Goal: Check status: Check status

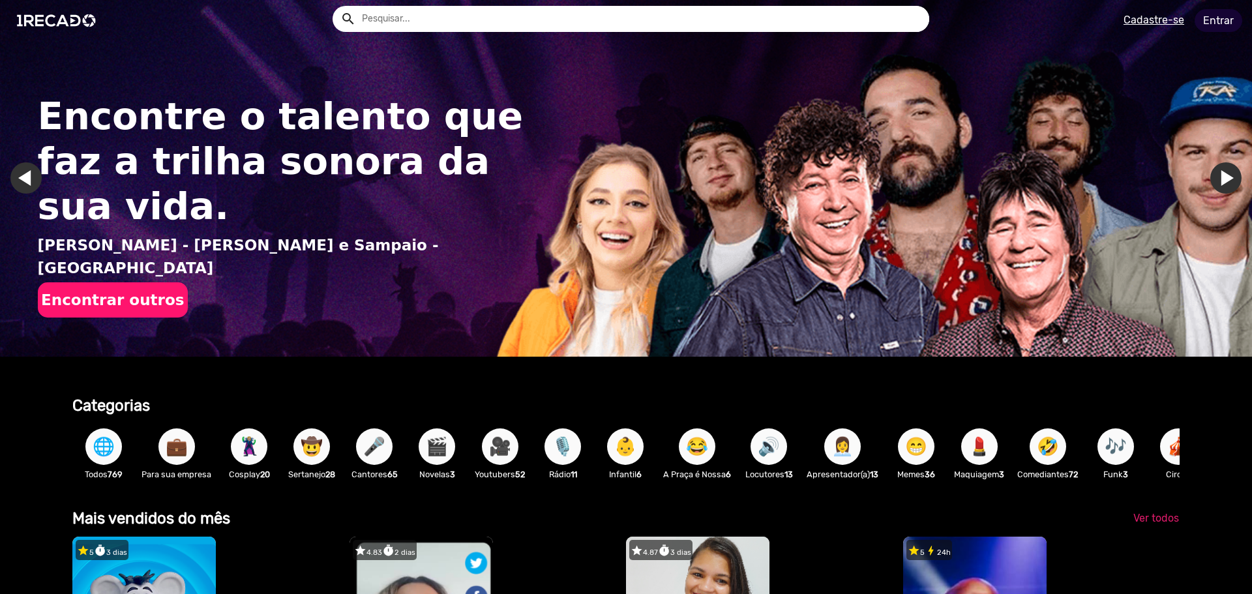
click at [1210, 20] on link "Entrar" at bounding box center [1219, 20] width 48 height 23
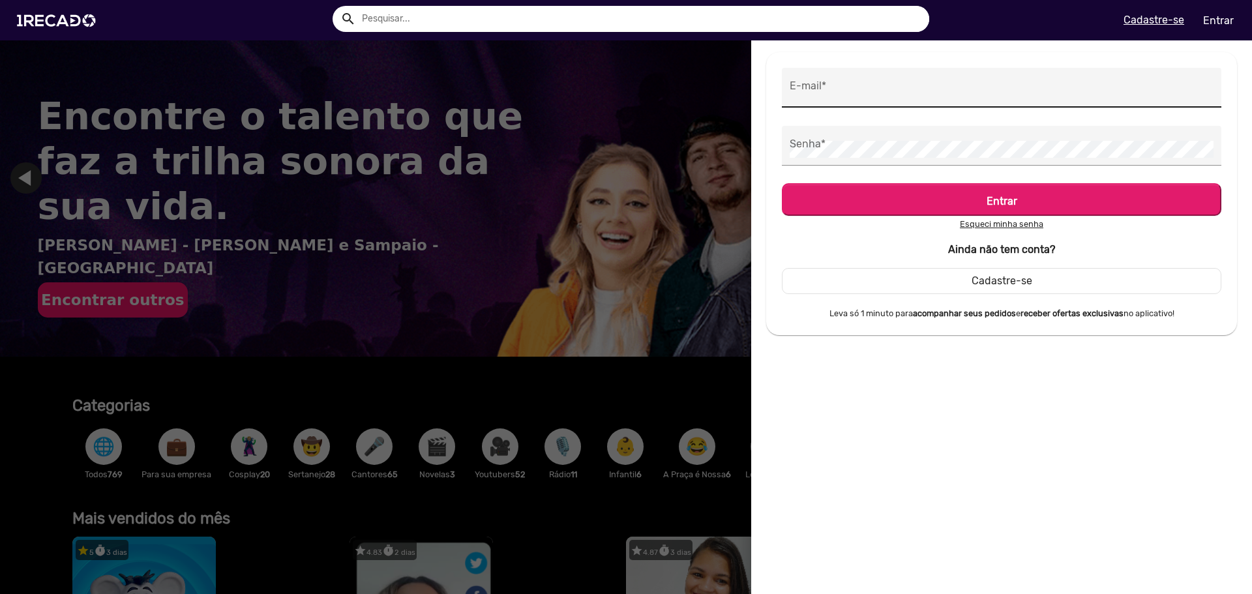
click at [873, 104] on div "E-mail *" at bounding box center [1002, 88] width 424 height 40
click at [872, 93] on input "E-mail *" at bounding box center [1002, 91] width 424 height 17
type input "[EMAIL_ADDRESS][DOMAIN_NAME]"
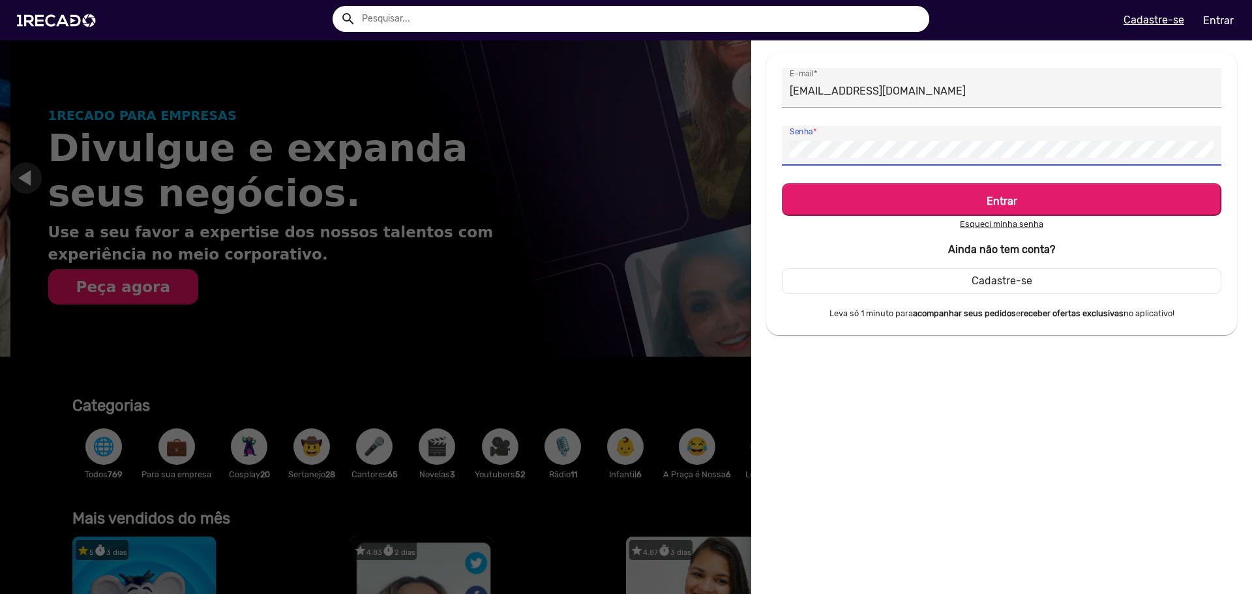
scroll to position [0, 1242]
click at [782, 183] on button "Entrar" at bounding box center [1002, 199] width 440 height 33
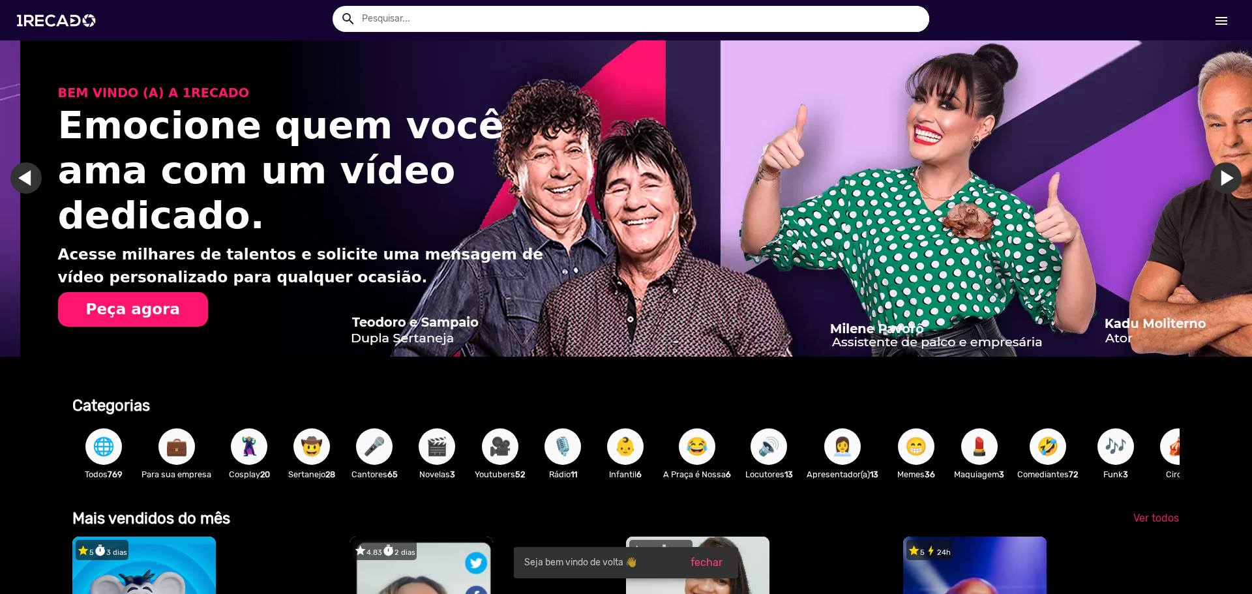
scroll to position [0, 2484]
click at [1217, 14] on mat-icon "menu" at bounding box center [1222, 21] width 16 height 16
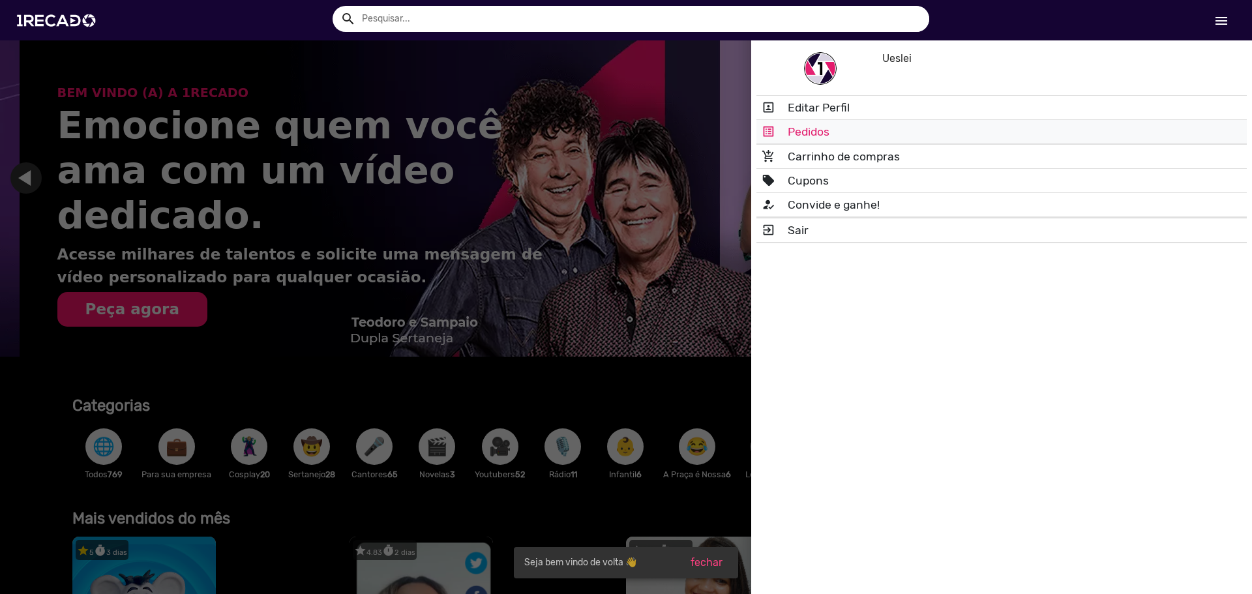
click at [870, 128] on link "list_alt Pedidos" at bounding box center [1001, 131] width 490 height 23
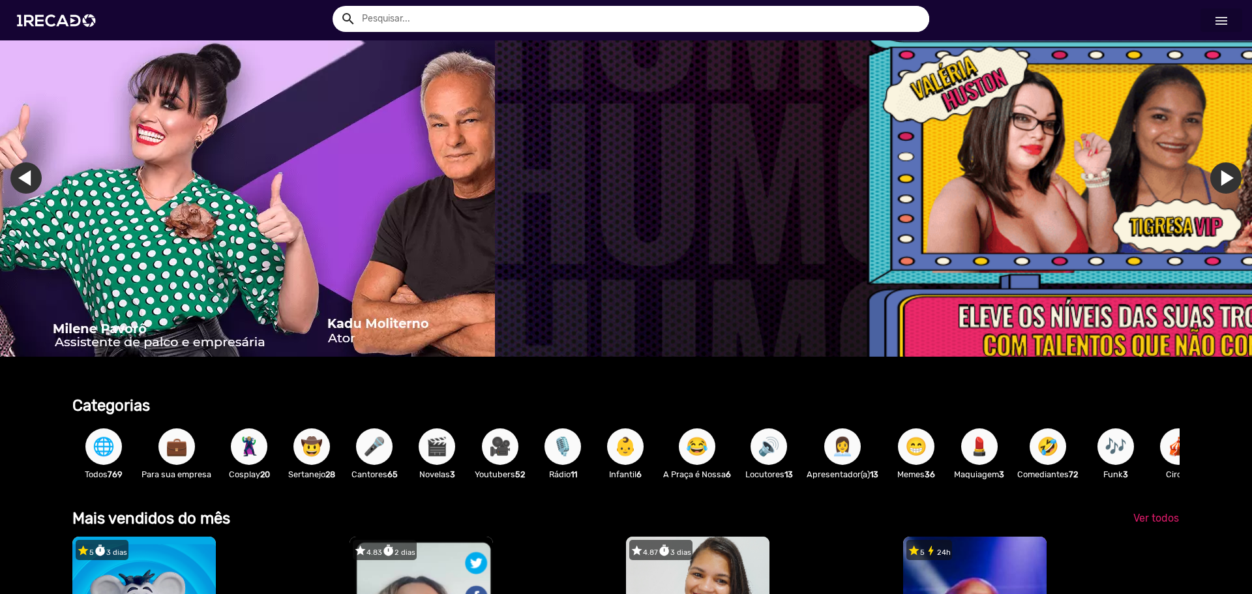
scroll to position [0, 3654]
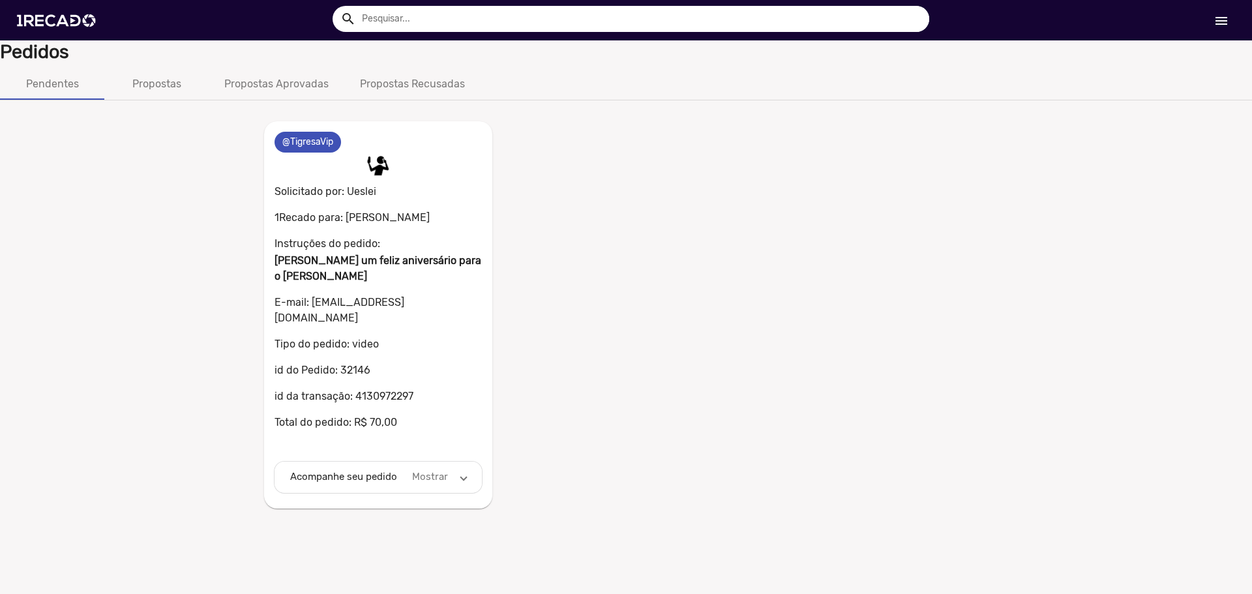
click at [434, 469] on mat-panel-description "Mostrar" at bounding box center [430, 476] width 40 height 15
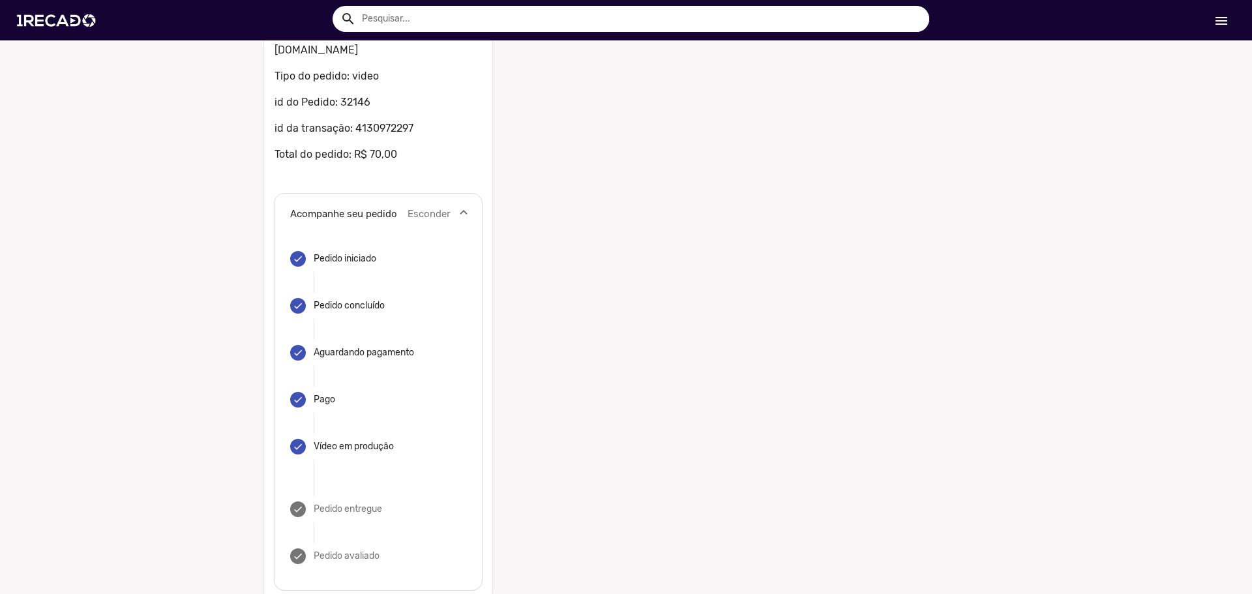
scroll to position [269, 0]
click at [337, 439] on div "Vídeo em produção" at bounding box center [354, 445] width 80 height 13
click at [337, 501] on div "Pedido entregue" at bounding box center [348, 507] width 68 height 13
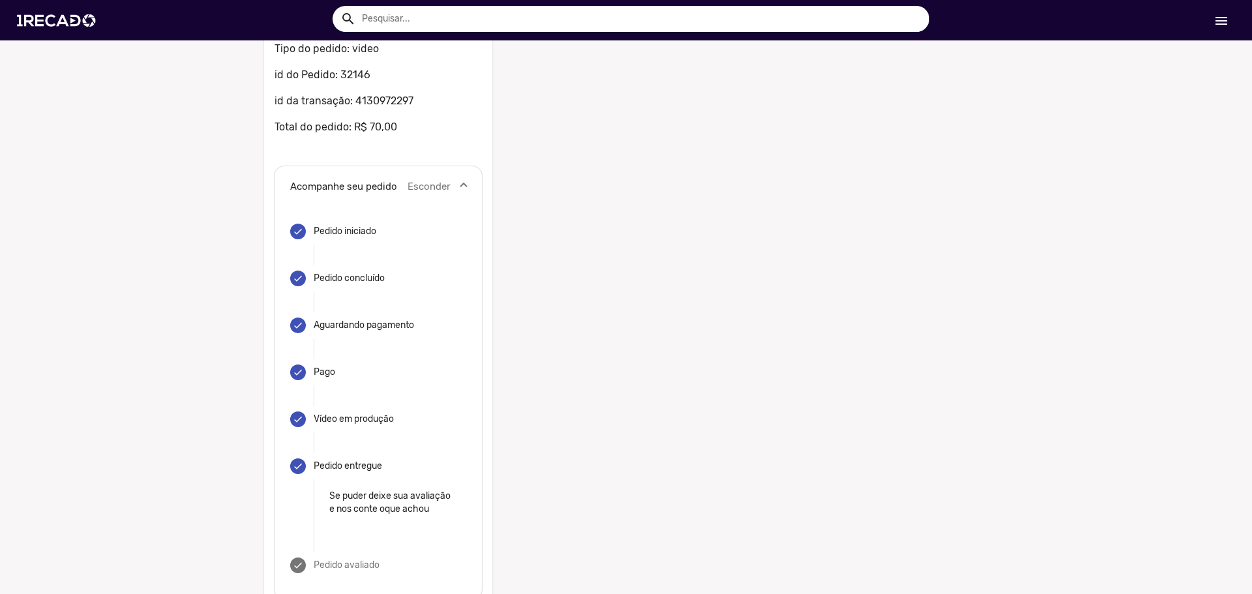
scroll to position [319, 0]
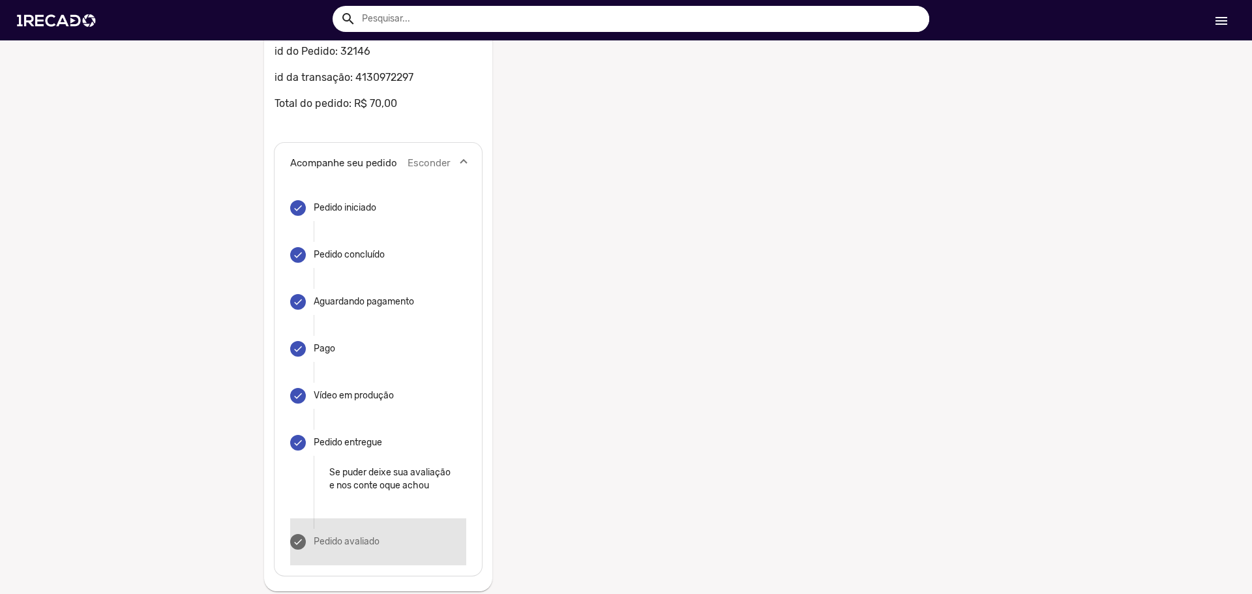
click at [354, 539] on div "Pedido avaliado" at bounding box center [347, 541] width 66 height 13
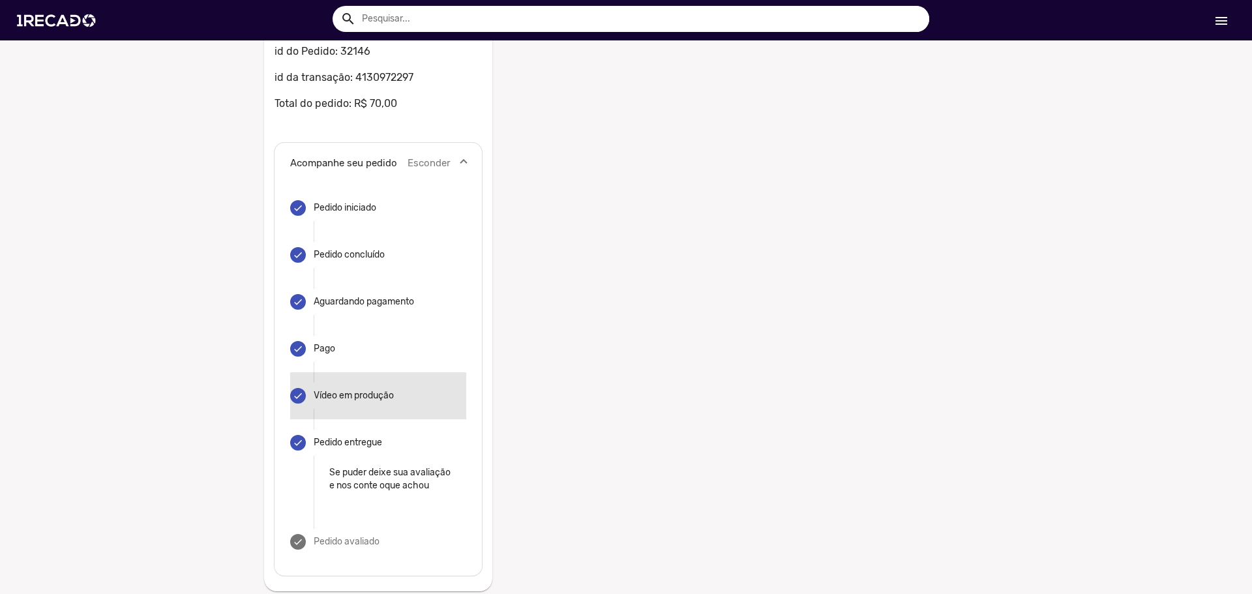
click at [387, 389] on div "Vídeo em produção" at bounding box center [354, 395] width 80 height 13
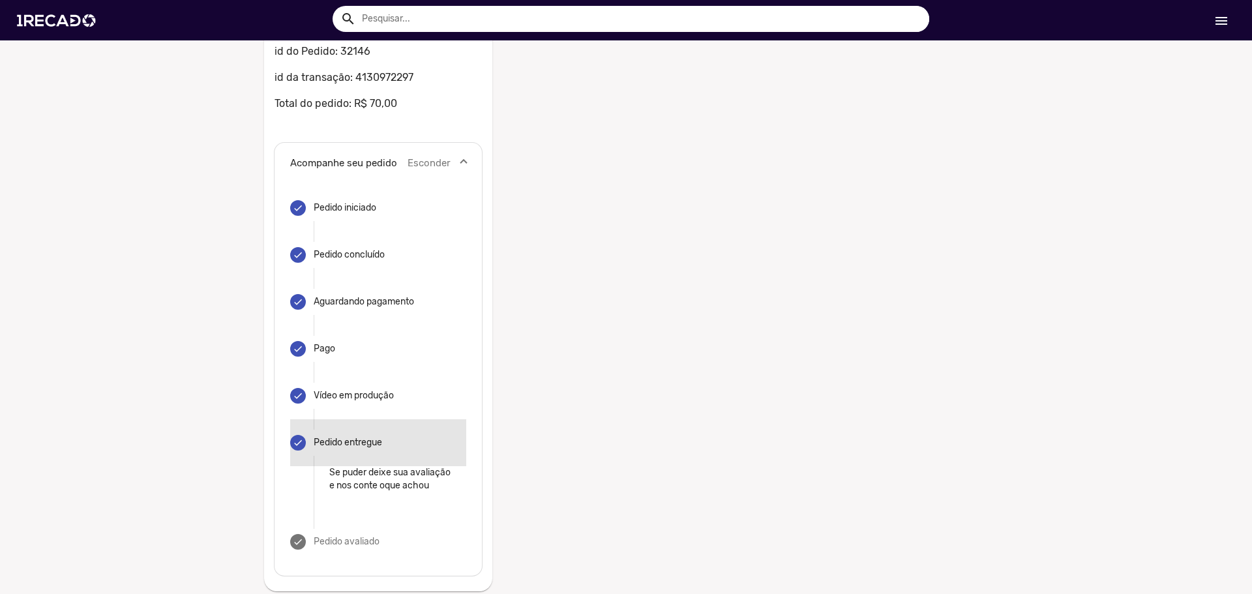
click at [352, 436] on div "Pedido entregue" at bounding box center [348, 442] width 68 height 13
drag, startPoint x: 308, startPoint y: 432, endPoint x: 285, endPoint y: 432, distance: 22.8
click at [305, 432] on mat-step-header "done Pedido entregue" at bounding box center [378, 442] width 176 height 47
click at [290, 432] on mat-step-header "done Pedido entregue" at bounding box center [378, 442] width 176 height 47
click at [297, 438] on mat-icon "done" at bounding box center [298, 443] width 10 height 10
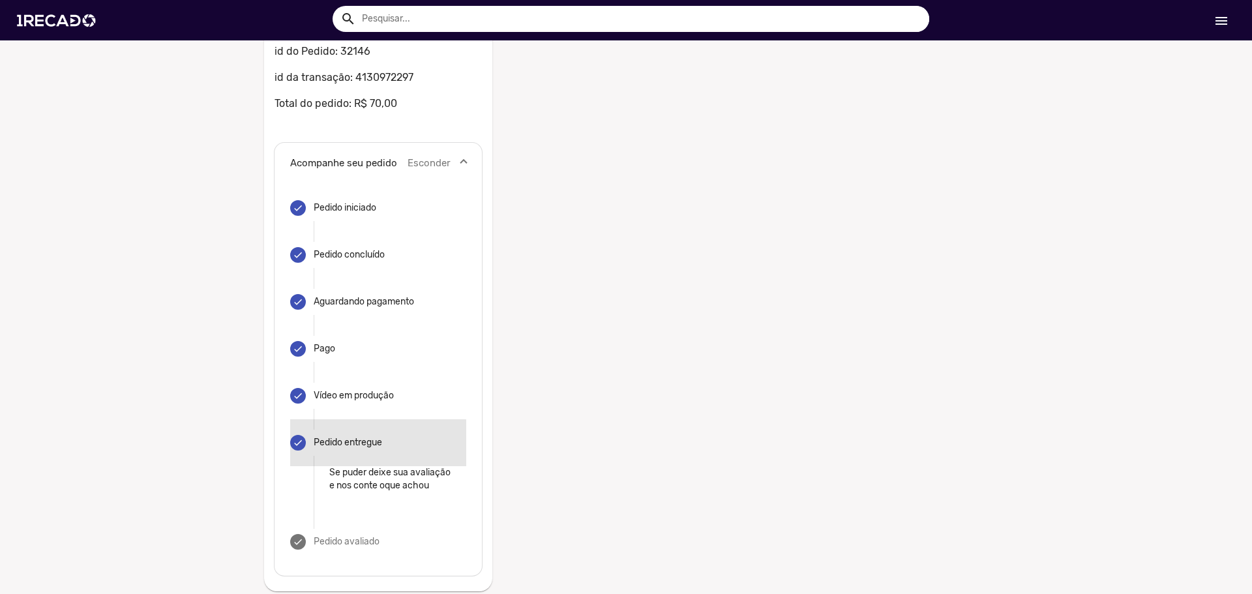
click at [297, 438] on mat-icon "done" at bounding box center [298, 443] width 10 height 10
click at [370, 473] on p "Se puder deixe sua avaliação e nos conte oque achou" at bounding box center [389, 479] width 121 height 26
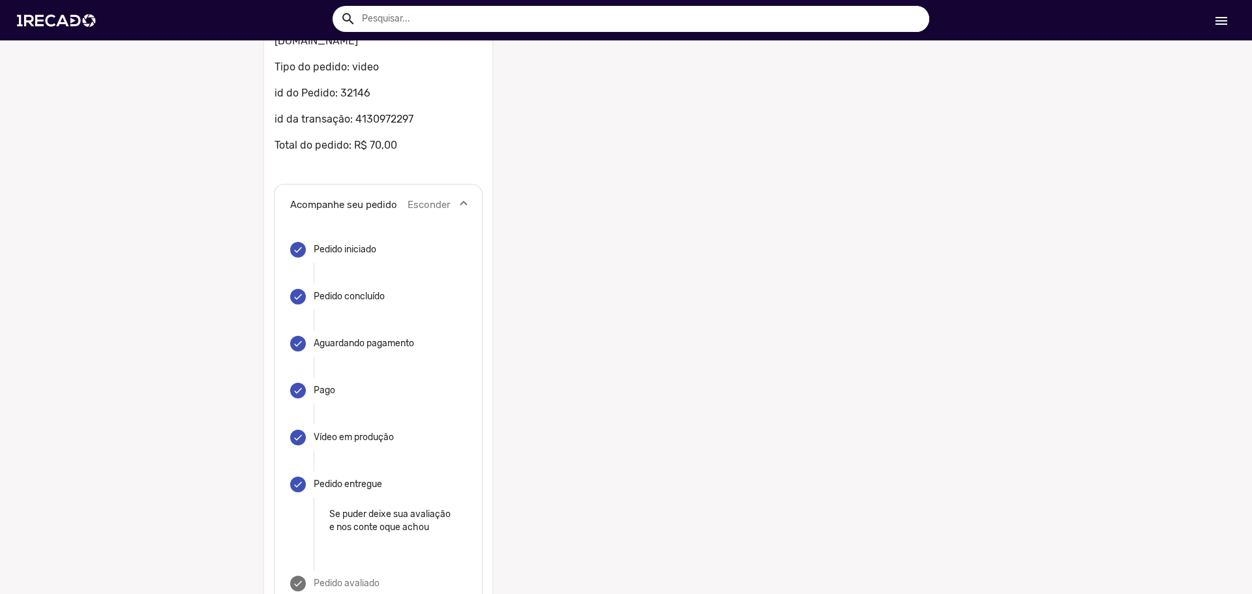
scroll to position [254, 0]
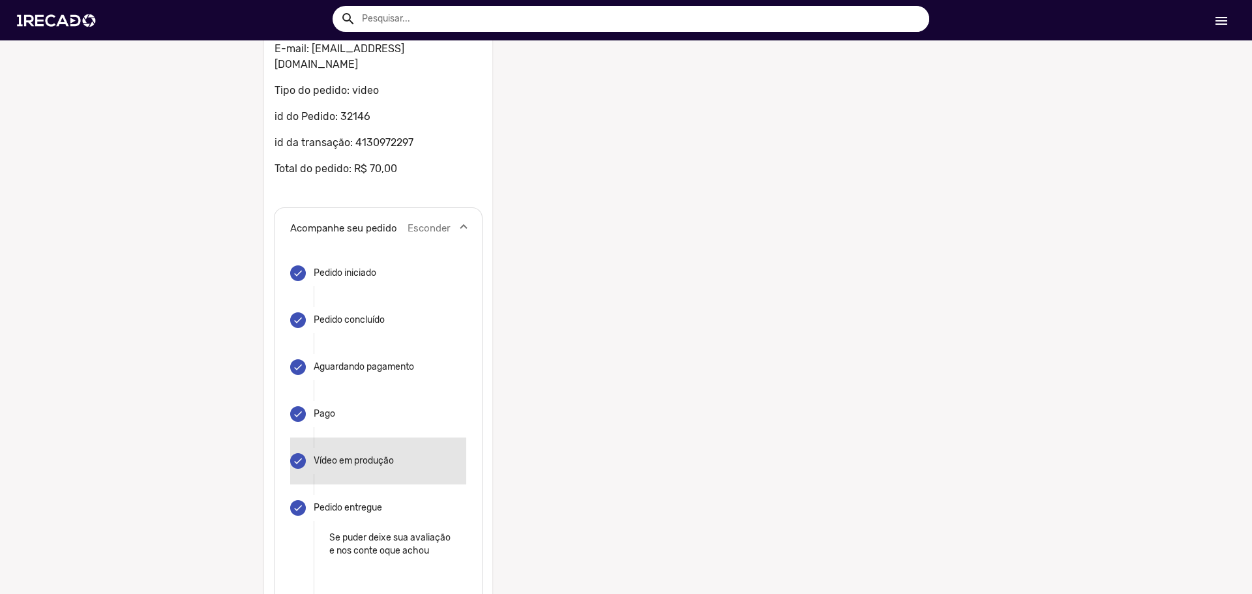
click at [348, 438] on mat-step-header "done Vídeo em produção" at bounding box center [378, 461] width 176 height 47
drag, startPoint x: 282, startPoint y: 443, endPoint x: 319, endPoint y: 443, distance: 37.2
click at [293, 443] on div "done Pedido iniciado Refaça seu pedido clicando aqui done Pedido concluído Refa…" at bounding box center [378, 445] width 207 height 391
drag, startPoint x: 320, startPoint y: 443, endPoint x: 309, endPoint y: 444, distance: 10.5
click at [319, 455] on div "Vídeo em produção" at bounding box center [354, 461] width 80 height 13
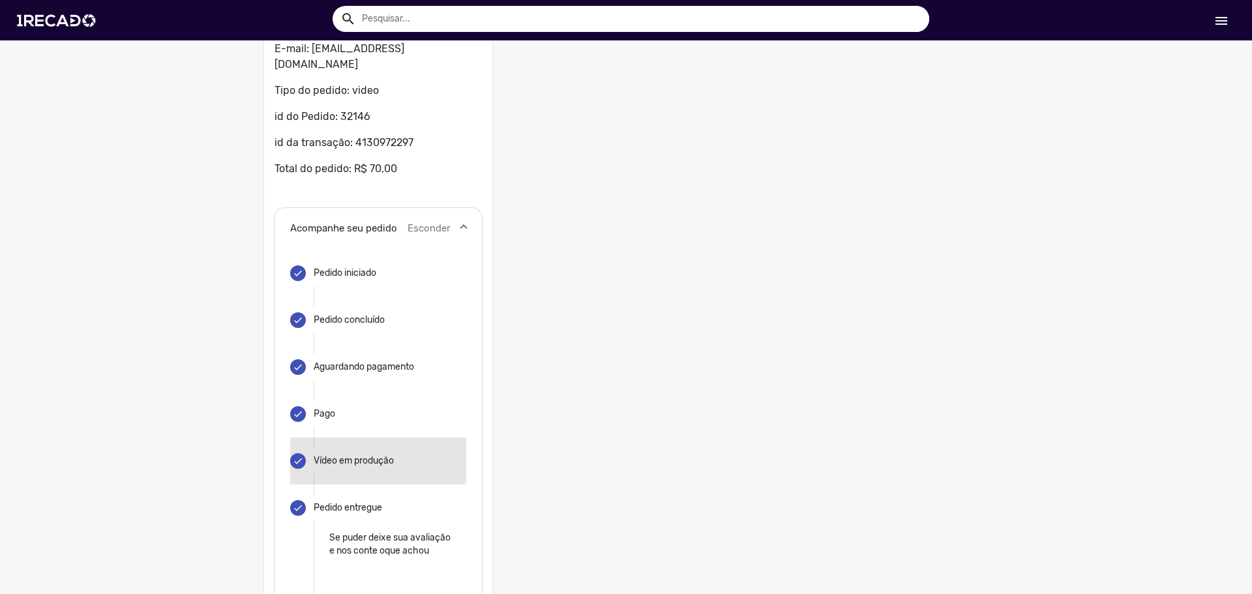
click at [306, 444] on mat-step-header "done Vídeo em produção" at bounding box center [378, 461] width 176 height 47
drag, startPoint x: 306, startPoint y: 445, endPoint x: 339, endPoint y: 426, distance: 37.4
click at [309, 442] on mat-step-header "done Vídeo em produção" at bounding box center [378, 461] width 176 height 47
click at [448, 208] on mat-expansion-panel-header "Acompanhe seu pedido Esconder" at bounding box center [378, 229] width 207 height 42
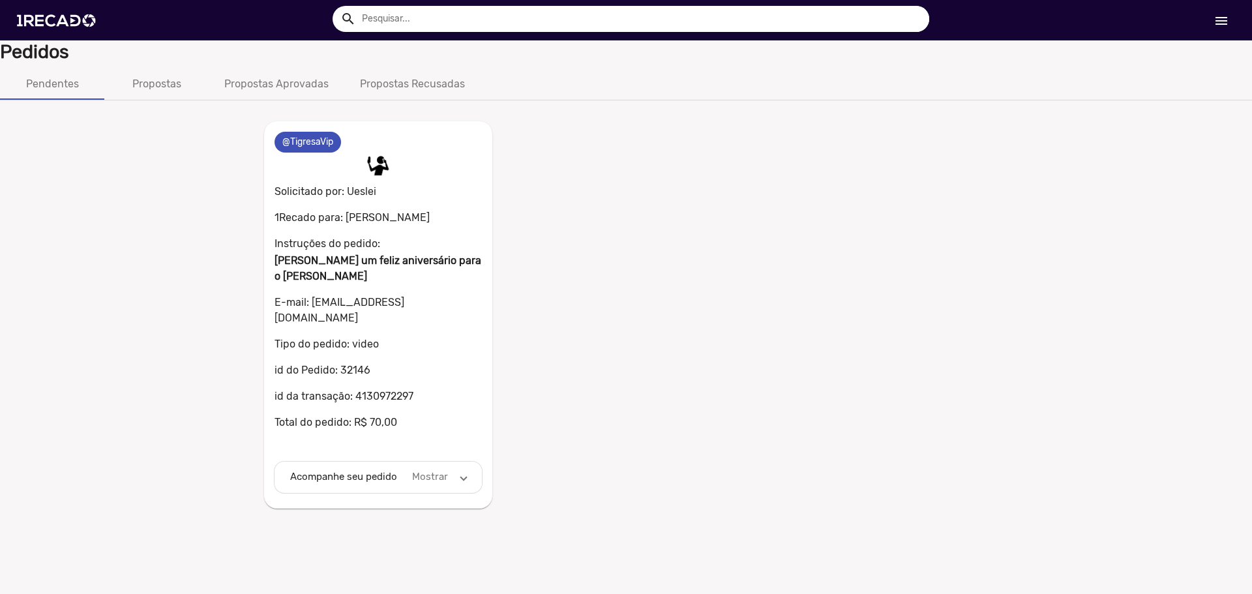
click at [441, 469] on mat-panel-description "Mostrar" at bounding box center [430, 476] width 40 height 15
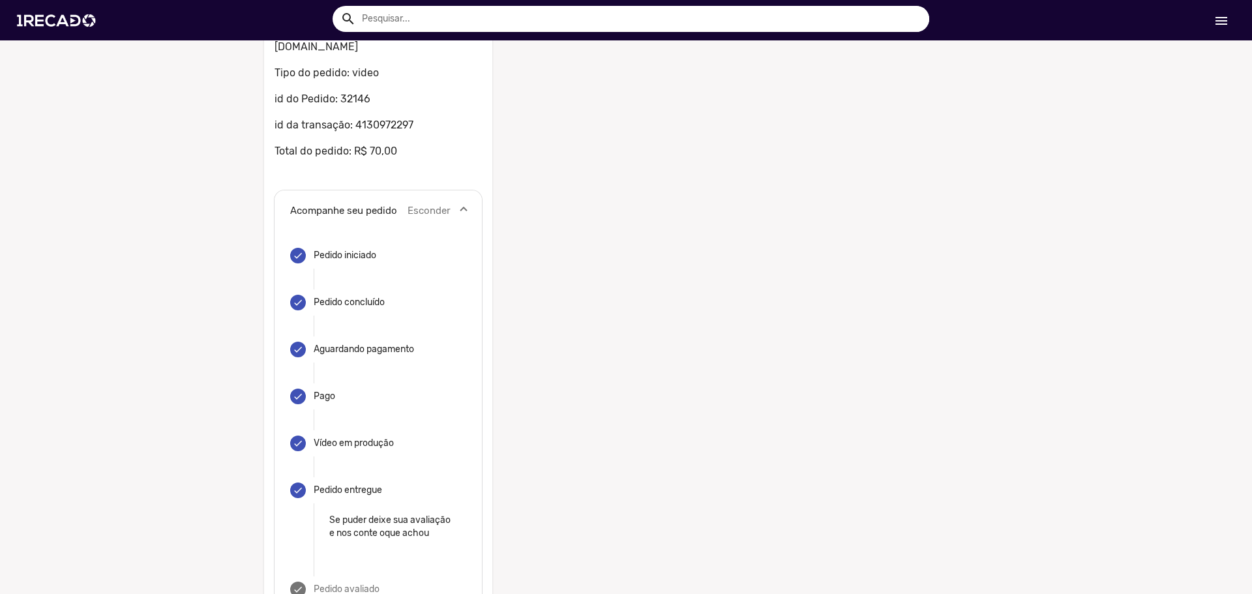
scroll to position [319, 0]
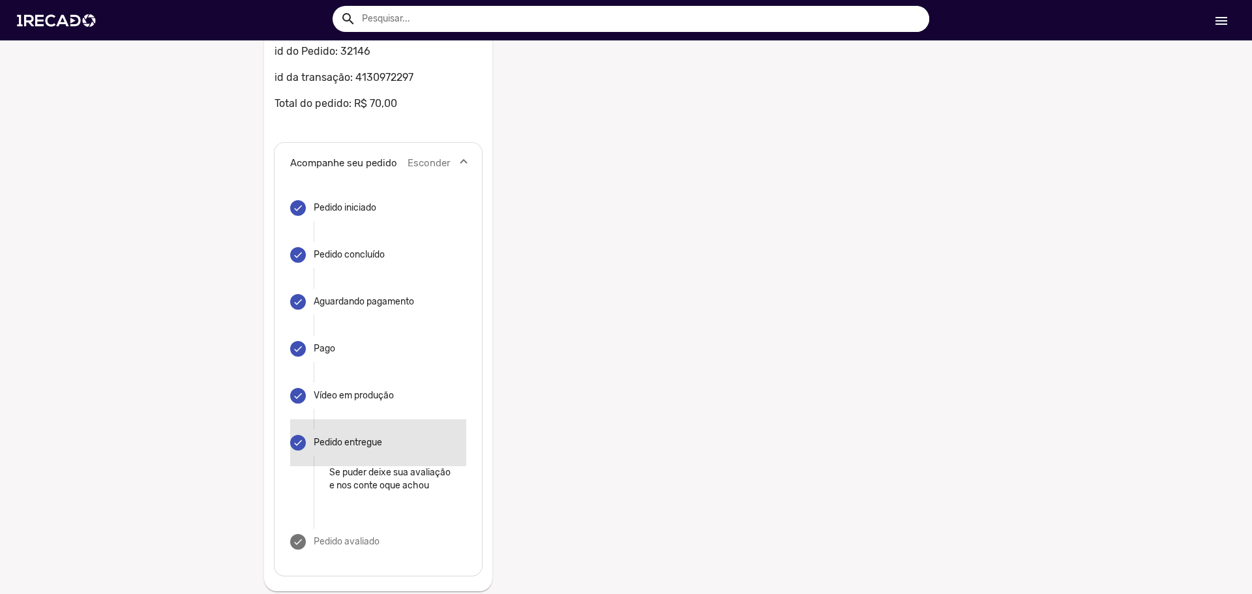
drag, startPoint x: 323, startPoint y: 426, endPoint x: 306, endPoint y: 421, distance: 17.7
click at [323, 436] on div "Pedido entregue" at bounding box center [348, 442] width 68 height 13
click at [298, 435] on div "done" at bounding box center [298, 443] width 16 height 16
click at [293, 438] on mat-icon "done" at bounding box center [298, 443] width 10 height 10
click at [297, 440] on mat-step-header "done Pedido entregue" at bounding box center [378, 442] width 176 height 47
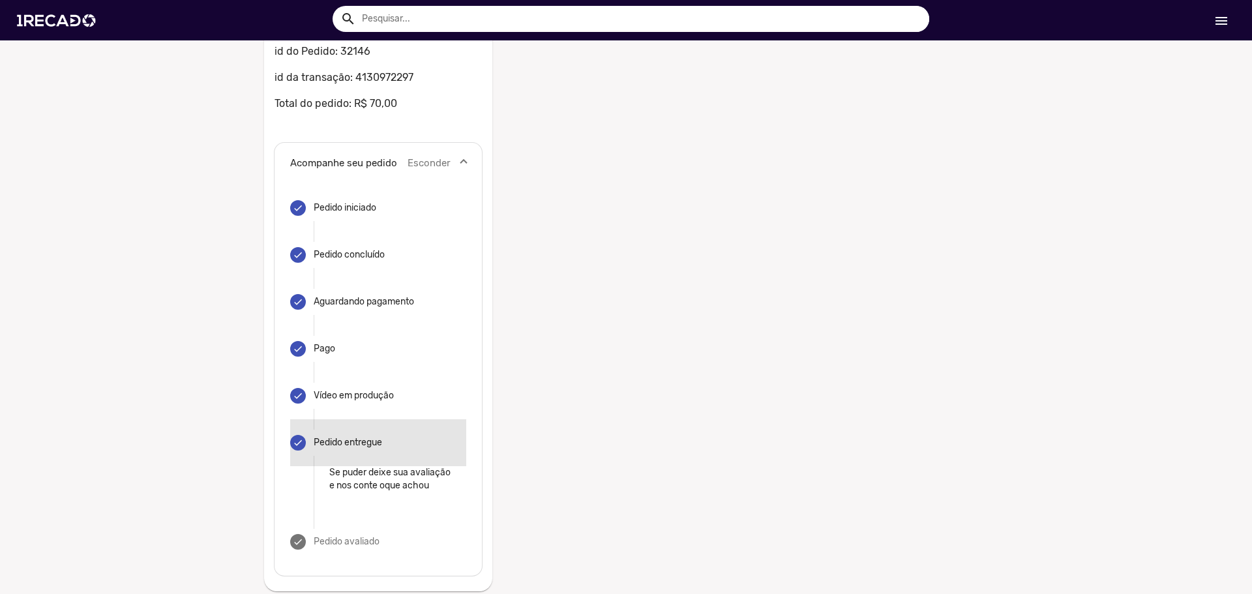
drag, startPoint x: 304, startPoint y: 439, endPoint x: 306, endPoint y: 391, distance: 48.3
click at [306, 430] on mat-step-header "done Pedido entregue" at bounding box center [378, 442] width 176 height 47
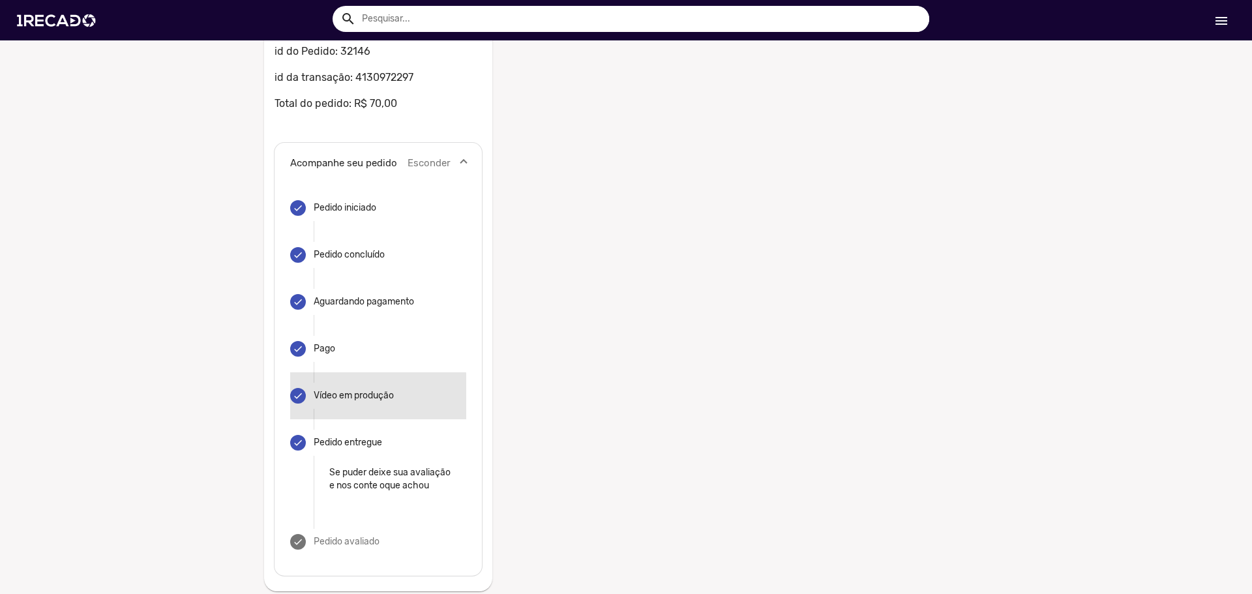
drag, startPoint x: 306, startPoint y: 390, endPoint x: 291, endPoint y: 381, distance: 17.6
click at [304, 390] on mat-step-header "done Vídeo em produção" at bounding box center [378, 395] width 176 height 47
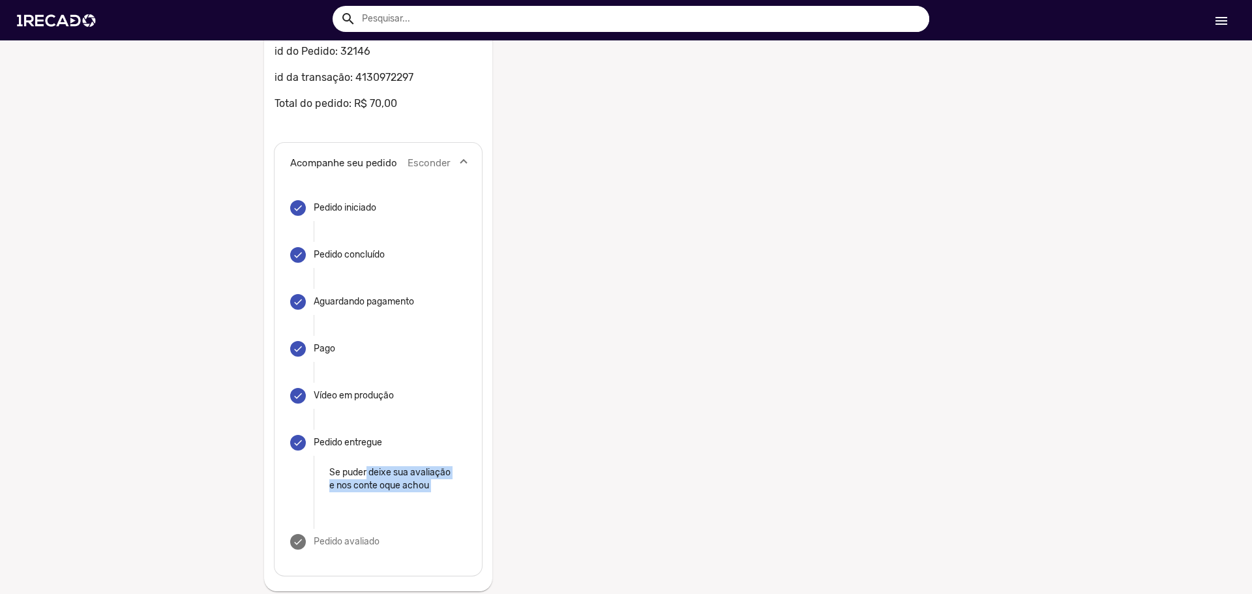
drag, startPoint x: 303, startPoint y: 535, endPoint x: 362, endPoint y: 457, distance: 98.2
click at [362, 457] on mat-vertical-stepper "done Pedido iniciado Refaça seu pedido clicando aqui done Pedido concluído Refa…" at bounding box center [378, 375] width 176 height 381
click at [362, 466] on p "Se puder deixe sua avaliação e nos conte oque achou" at bounding box center [389, 479] width 121 height 26
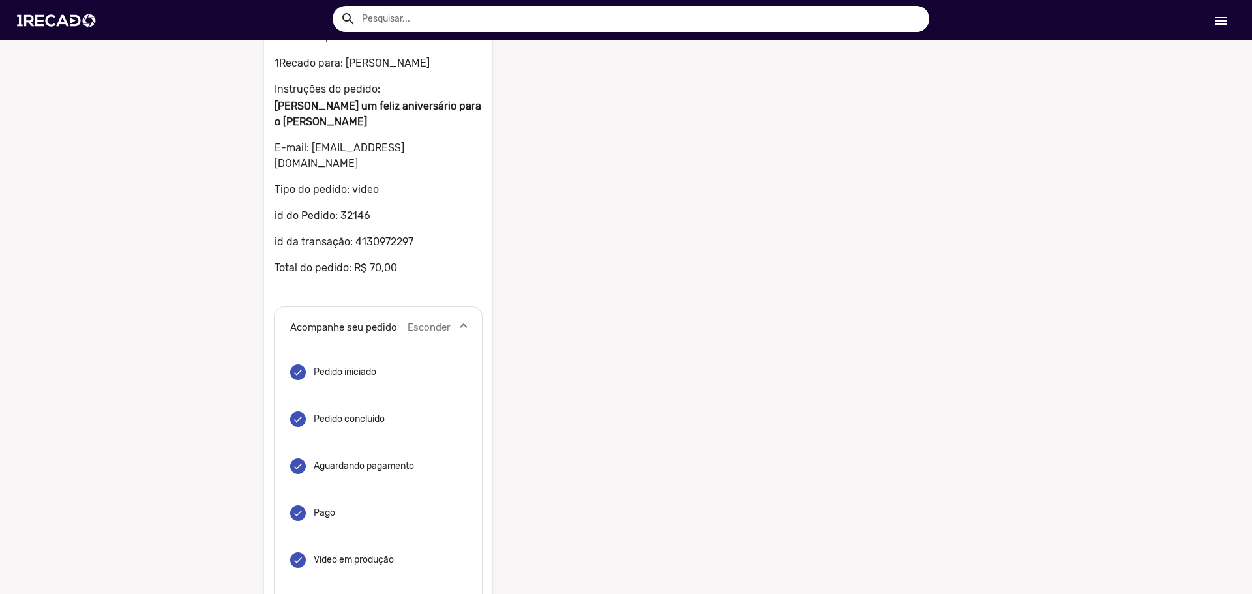
scroll to position [58, 0]
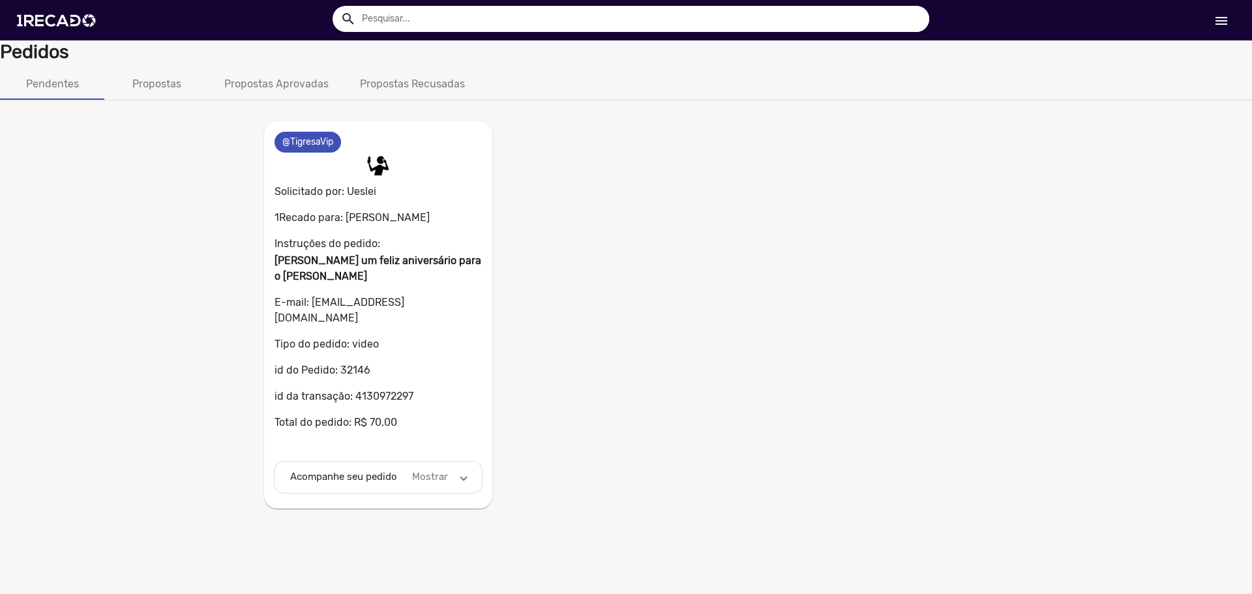
click at [426, 469] on mat-panel-description "Mostrar" at bounding box center [430, 476] width 40 height 15
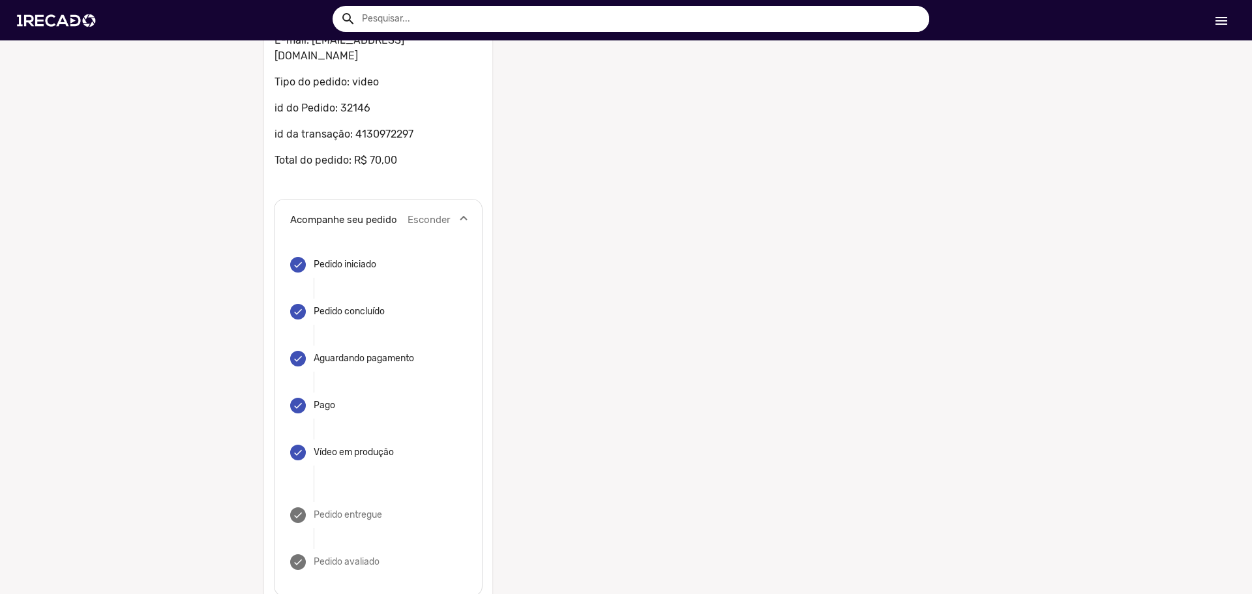
scroll to position [269, 0]
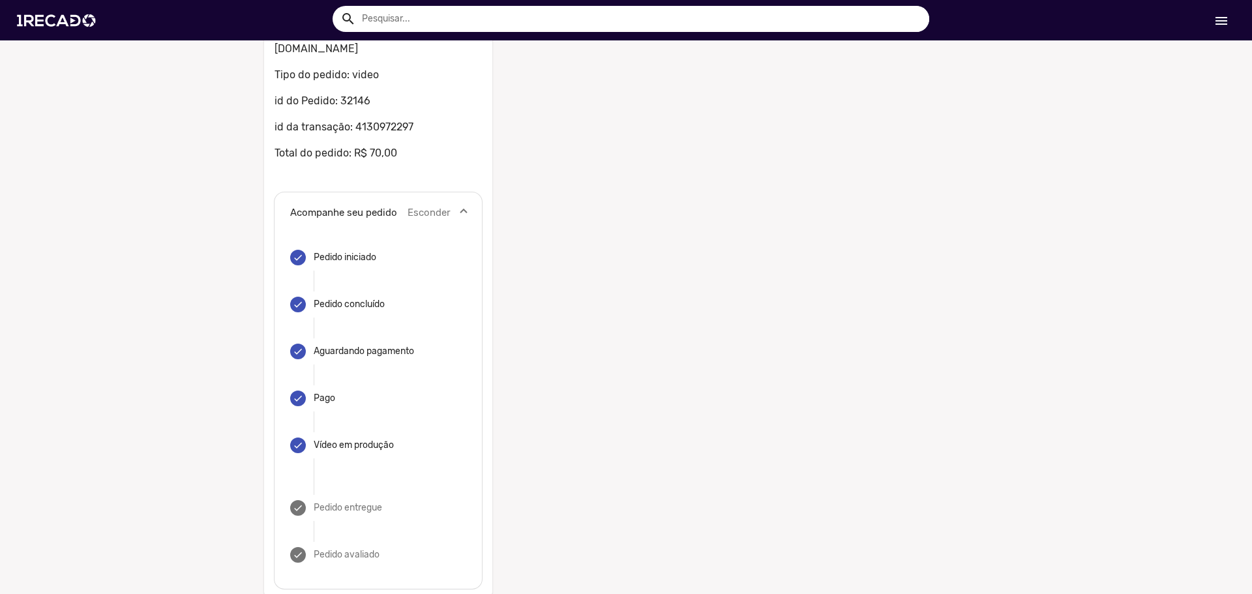
click at [359, 422] on mat-step-header "done Vídeo em produção" at bounding box center [378, 445] width 176 height 47
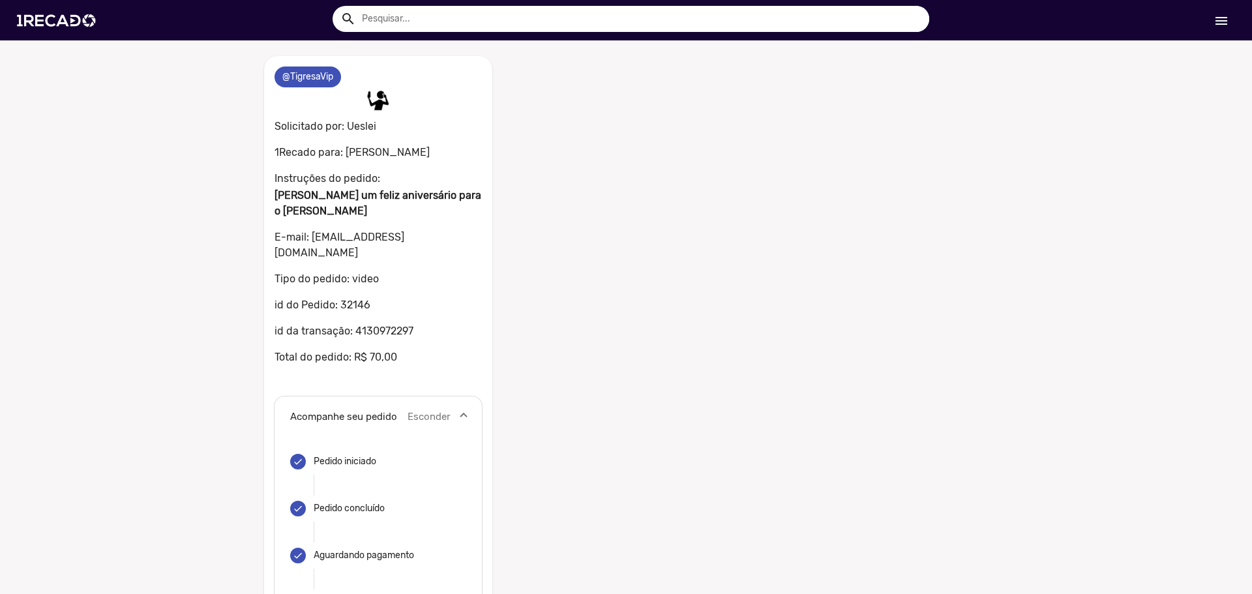
drag, startPoint x: 344, startPoint y: 250, endPoint x: 455, endPoint y: 261, distance: 110.8
click at [455, 261] on mat-card "0 @TigresaVip 0 Solicitado por: Ueslei 1Recado para: Lailton Nonato Instruções …" at bounding box center [378, 432] width 228 height 753
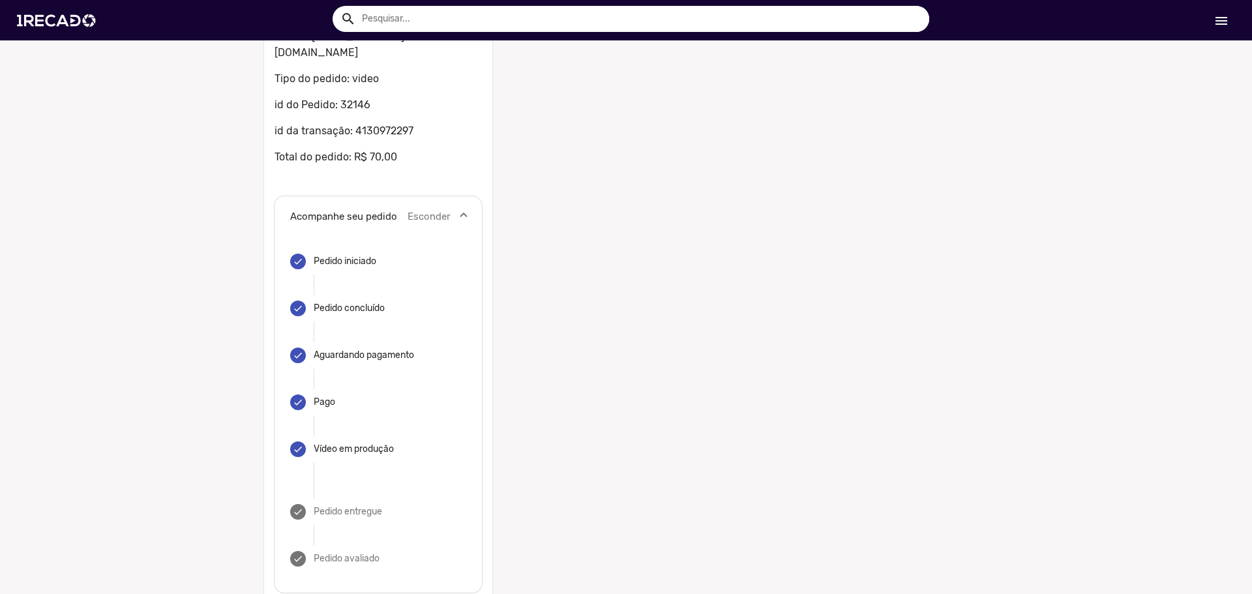
scroll to position [269, 0]
